Goal: Transaction & Acquisition: Purchase product/service

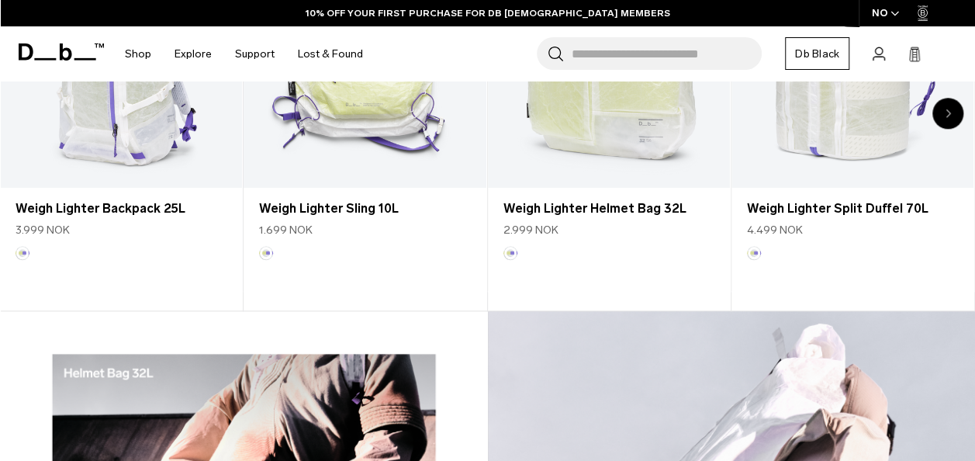
scroll to position [652, 0]
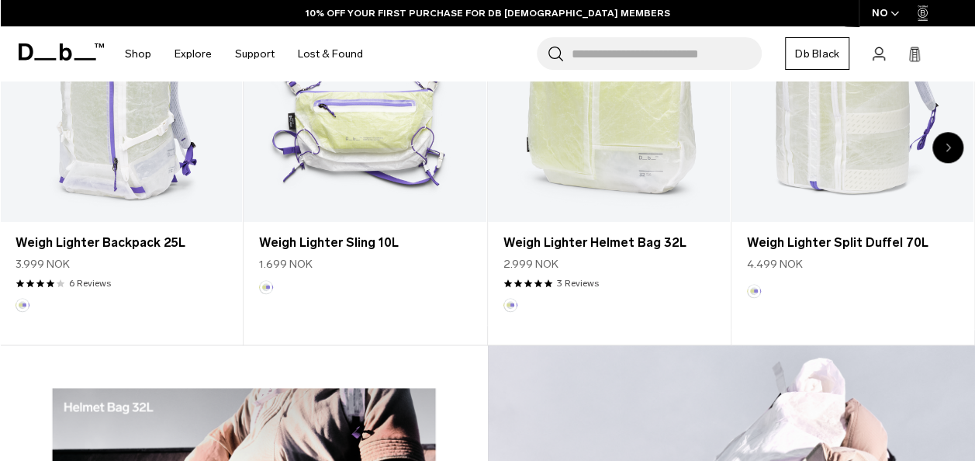
click at [608, 54] on input "Search for Bags, Luggage..." at bounding box center [667, 53] width 190 height 33
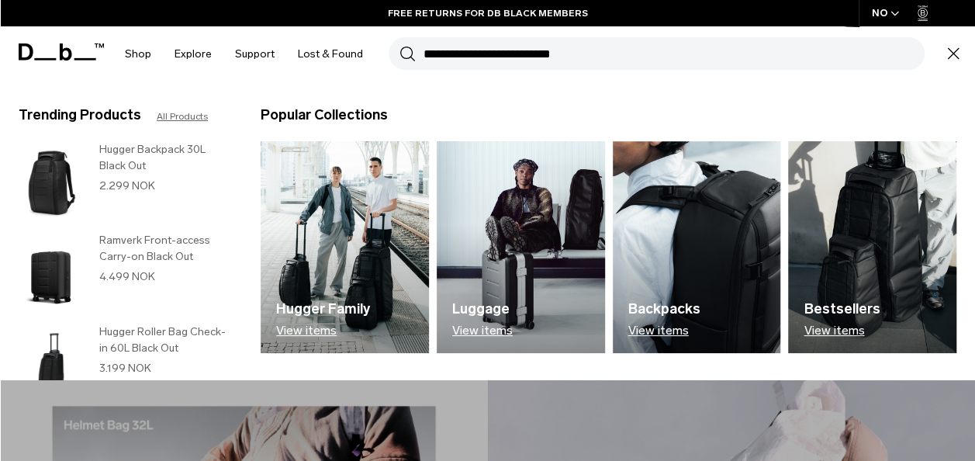
click at [155, 166] on h3 "Hugger Backpack 30L Black Out" at bounding box center [164, 157] width 130 height 33
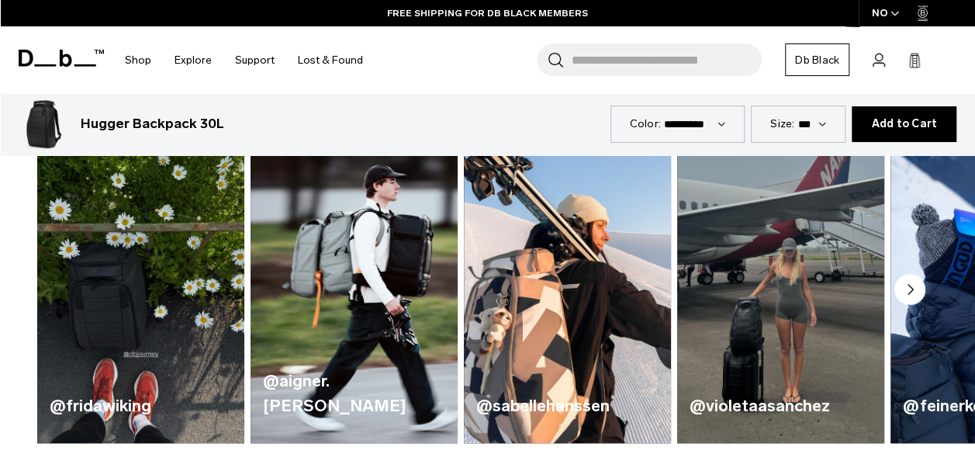
scroll to position [724, 0]
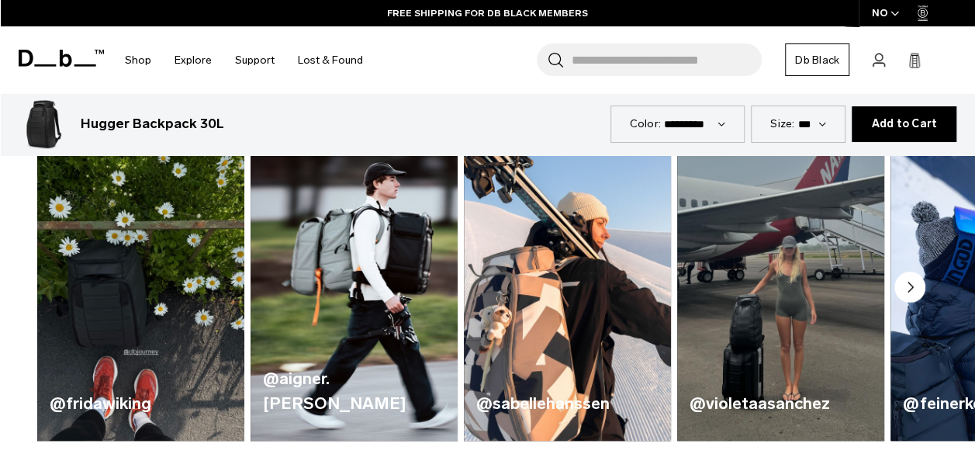
click at [910, 287] on icon "Next slide" at bounding box center [911, 286] width 5 height 9
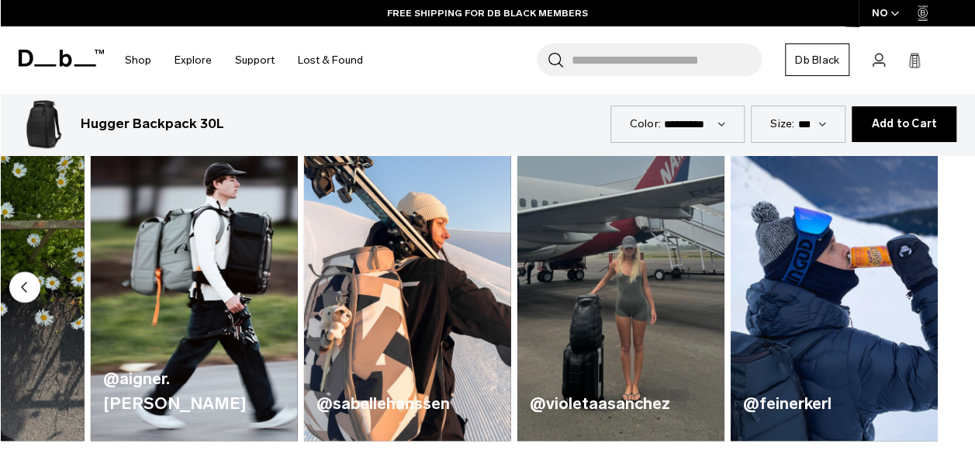
click at [910, 287] on img "5 / 5" at bounding box center [834, 270] width 207 height 342
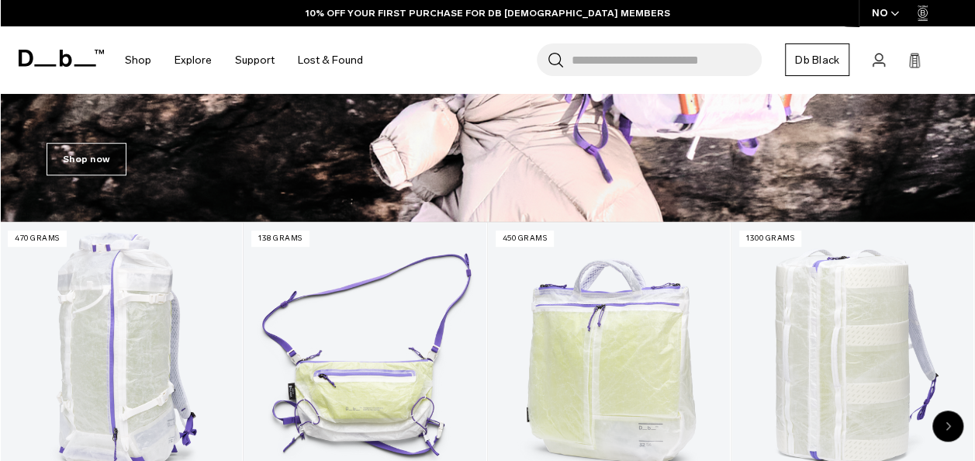
scroll to position [380, 0]
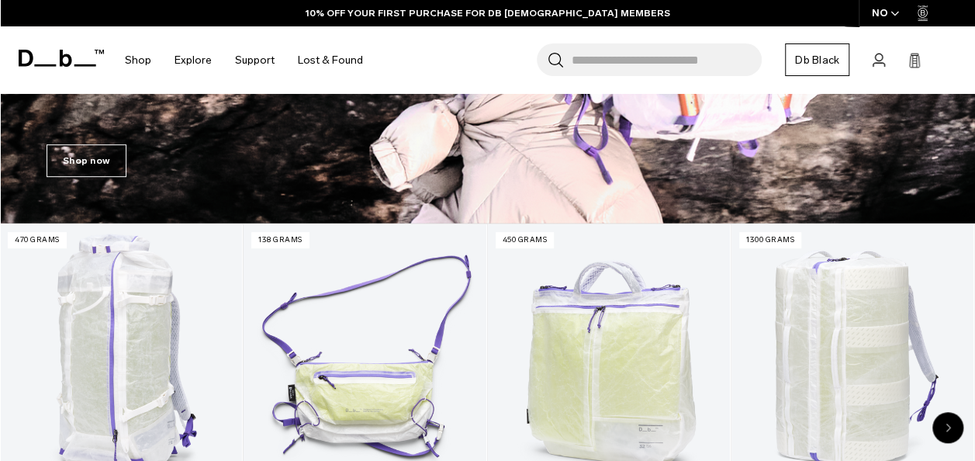
click at [584, 64] on input "Search for Bags, Luggage..." at bounding box center [667, 59] width 190 height 33
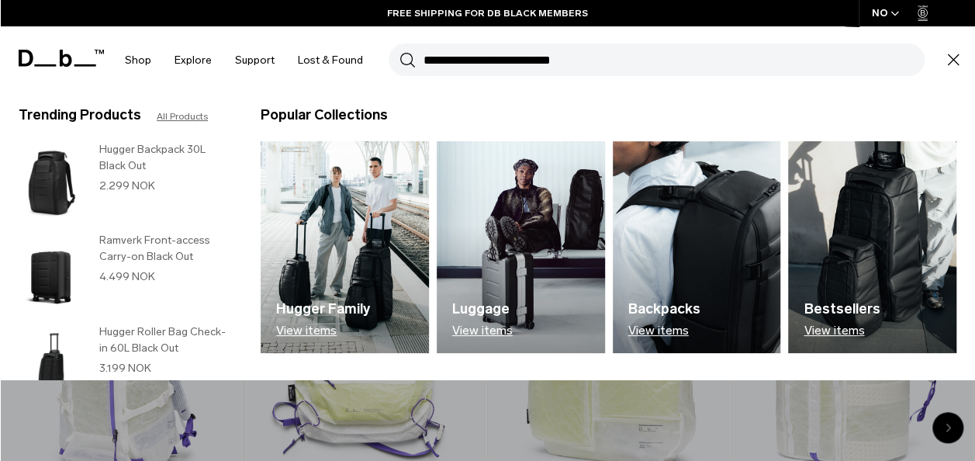
click at [504, 59] on input "Search for Bags, Luggage..." at bounding box center [674, 59] width 501 height 33
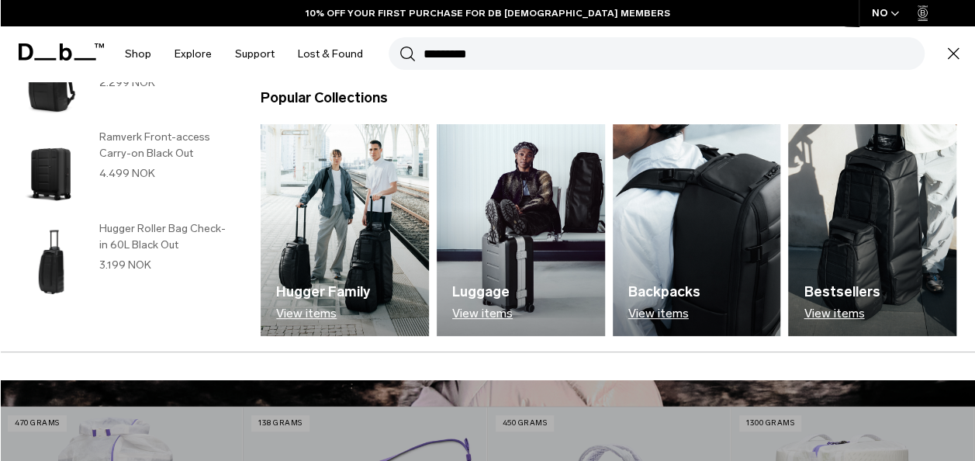
scroll to position [104, 0]
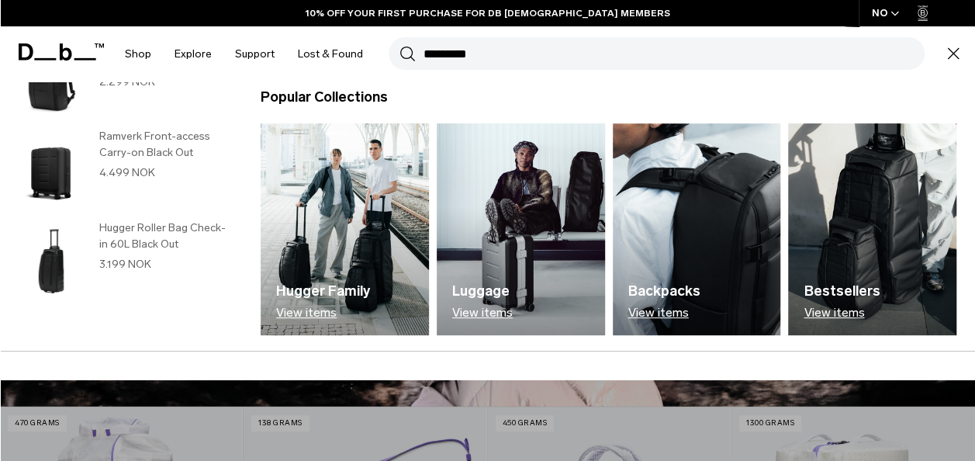
type input "*********"
click at [352, 222] on img at bounding box center [345, 229] width 168 height 212
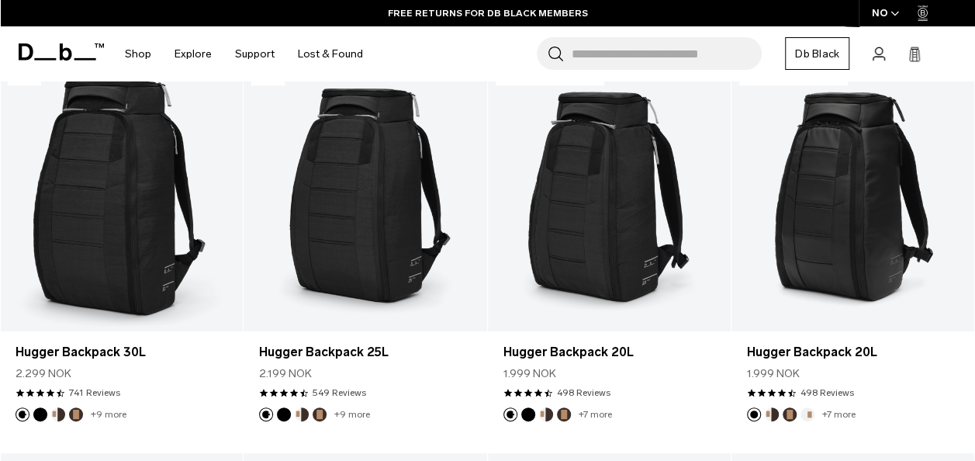
scroll to position [417, 0]
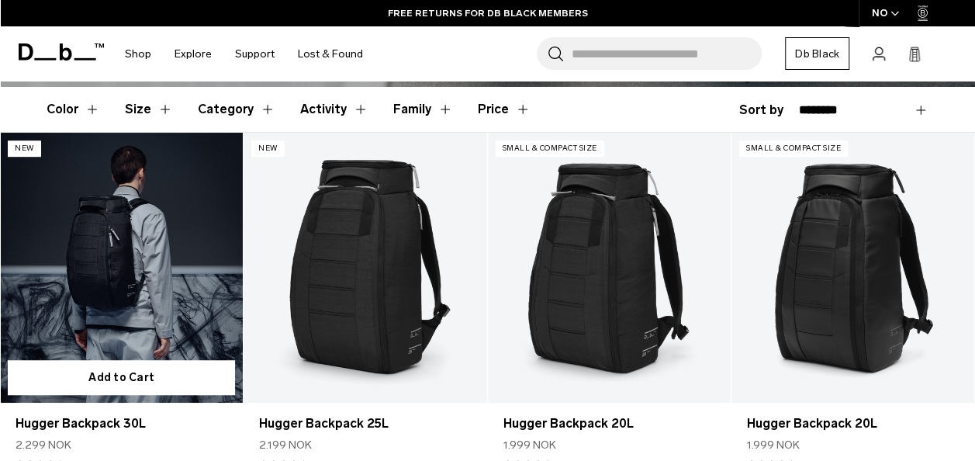
click at [126, 268] on link "Hugger Backpack 30L" at bounding box center [121, 268] width 243 height 270
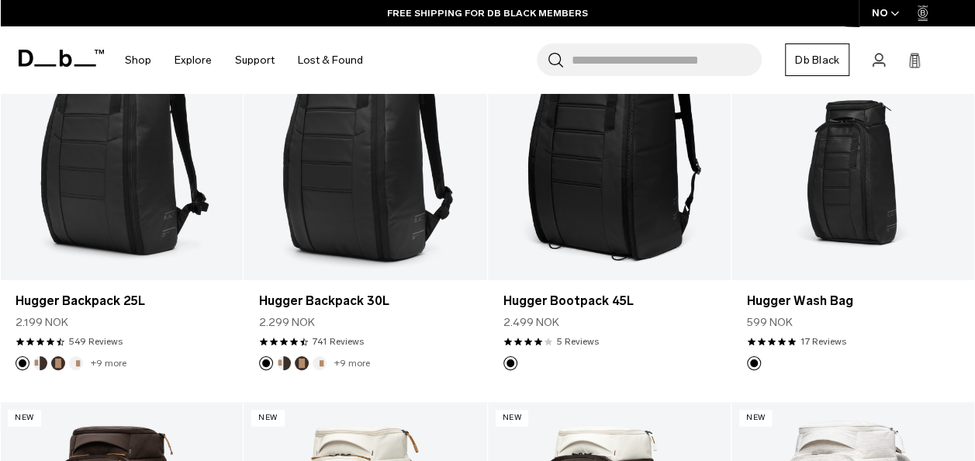
scroll to position [933, 0]
